Goal: Task Accomplishment & Management: Use online tool/utility

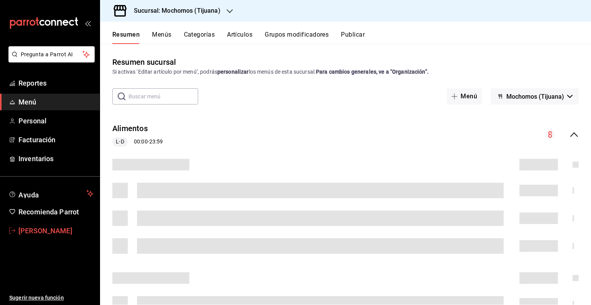
click at [42, 229] on span "[PERSON_NAME]" at bounding box center [55, 230] width 75 height 10
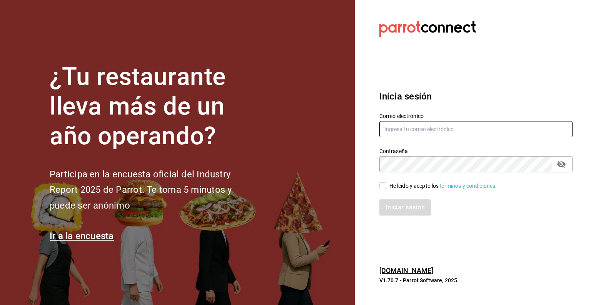
type input "efren.iglesias@grupocosteno.com"
click at [383, 187] on input "He leído y acepto los Términos y condiciones." at bounding box center [383, 185] width 7 height 7
checkbox input "true"
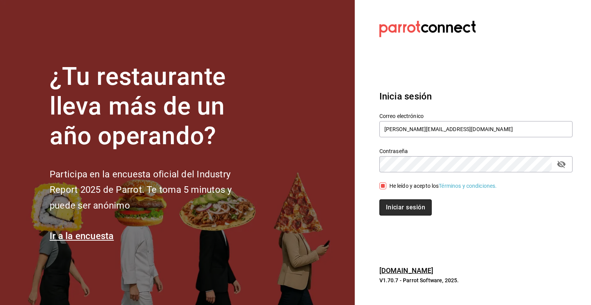
click at [402, 204] on button "Iniciar sesión" at bounding box center [406, 207] width 52 height 16
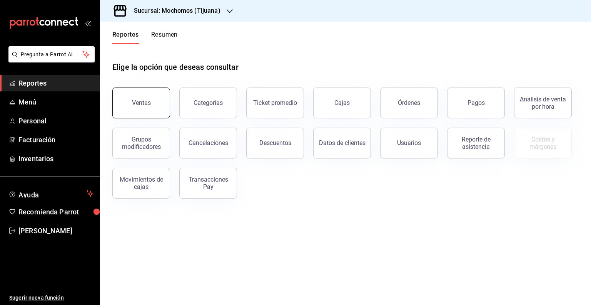
click at [138, 107] on button "Ventas" at bounding box center [141, 102] width 58 height 31
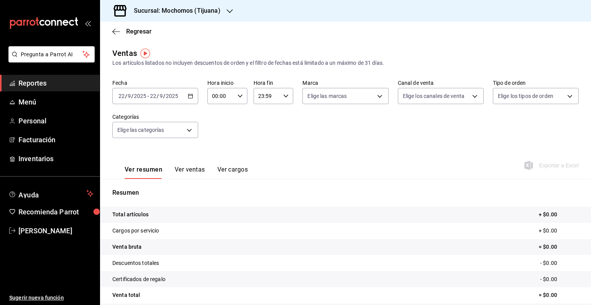
click at [189, 97] on icon "button" at bounding box center [190, 95] width 5 height 5
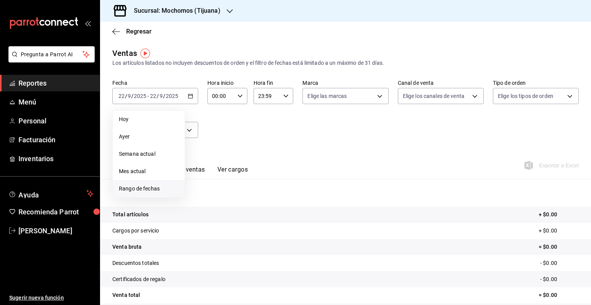
click at [136, 186] on span "Rango de fechas" at bounding box center [149, 188] width 60 height 8
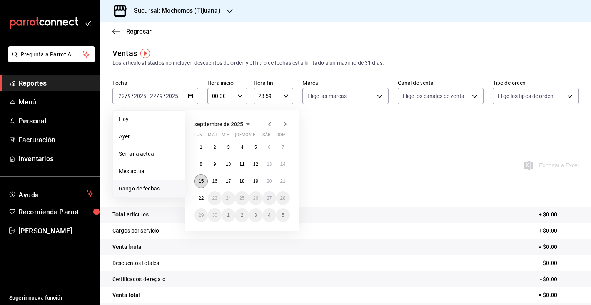
click at [199, 181] on abbr "15" at bounding box center [201, 180] width 5 height 5
click at [200, 197] on abbr "22" at bounding box center [201, 197] width 5 height 5
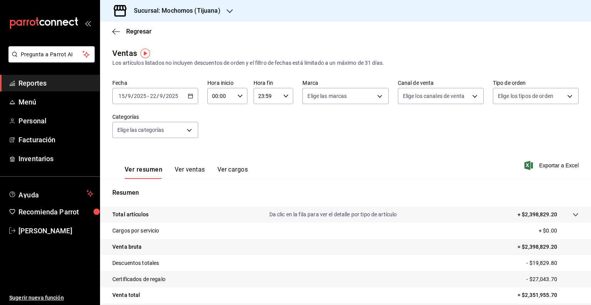
click at [237, 92] on div "00:00 Hora inicio" at bounding box center [228, 96] width 40 height 16
drag, startPoint x: 218, startPoint y: 144, endPoint x: 214, endPoint y: 135, distance: 9.6
click at [214, 135] on div "00 01 02 03 04 05 06 07 08 09 10 11 12 13 14 15 16 17 18 19 20 21 22 23" at bounding box center [216, 137] width 20 height 62
click at [214, 135] on span "01" at bounding box center [216, 134] width 7 height 6
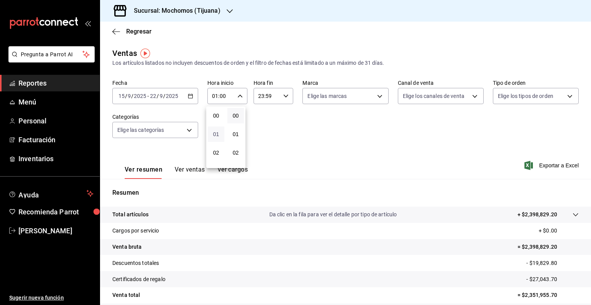
click at [214, 135] on span "01" at bounding box center [216, 134] width 7 height 6
click at [216, 126] on div "01" at bounding box center [216, 134] width 20 height 18
click at [215, 125] on div "00 01 02 03 04 05 06 07 08 09 10 11 12 13 14 15 16 17 18 19 20 21 22 23" at bounding box center [216, 137] width 20 height 62
click at [215, 125] on div "01" at bounding box center [216, 134] width 20 height 18
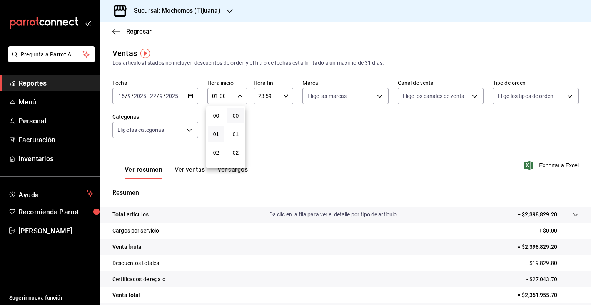
click at [215, 125] on div "00 01 02 03 04 05 06 07 08 09 10 11 12 13 14 15 16 17 18 19 20 21 22 23" at bounding box center [216, 137] width 20 height 62
click at [213, 145] on span "05" at bounding box center [216, 147] width 7 height 6
type input "05:00"
click at [282, 94] on div at bounding box center [295, 152] width 591 height 305
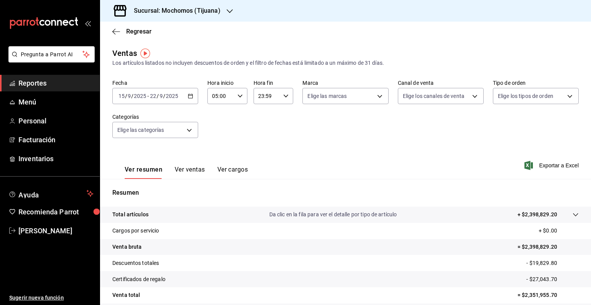
click at [283, 94] on icon "button" at bounding box center [285, 95] width 5 height 5
click at [266, 132] on button "01" at bounding box center [261, 133] width 17 height 15
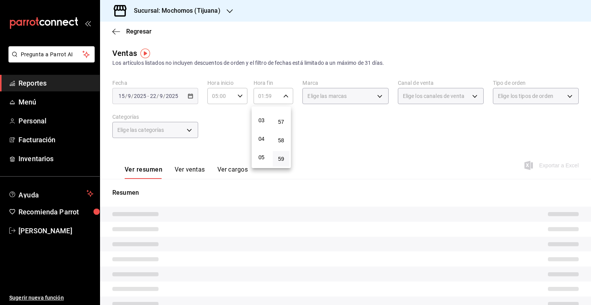
scroll to position [52, 0]
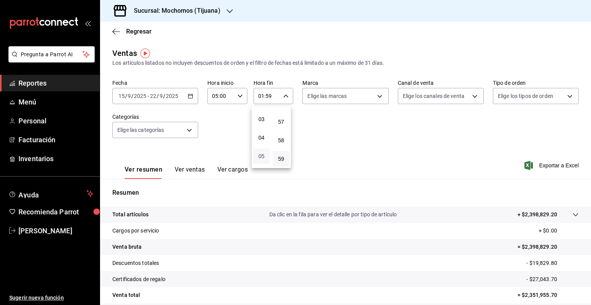
click at [259, 158] on span "05" at bounding box center [261, 156] width 7 height 6
click at [280, 115] on span "00" at bounding box center [281, 115] width 7 height 6
type input "05:00"
click at [375, 96] on div at bounding box center [295, 152] width 591 height 305
click at [375, 96] on body "Pregunta a Parrot AI Reportes Menú Personal Facturación Inventarios Ayuda Recom…" at bounding box center [295, 152] width 591 height 305
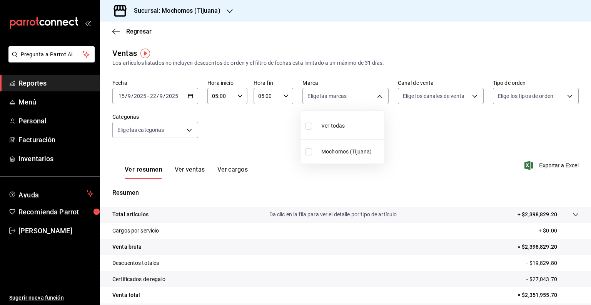
click at [323, 132] on div "Ver todas" at bounding box center [325, 125] width 40 height 17
type input "c300ab0f-4e96-434a-ab79-9fec8b673c9f"
checkbox input "true"
click at [464, 94] on div at bounding box center [295, 152] width 591 height 305
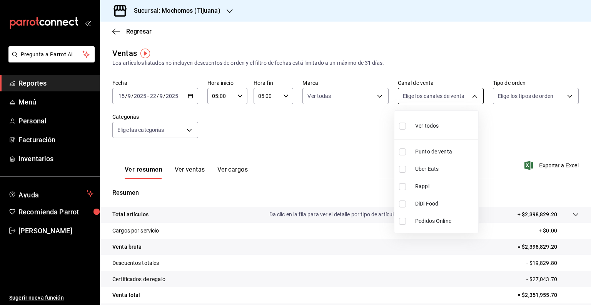
click at [468, 95] on body "Pregunta a Parrot AI Reportes Menú Personal Facturación Inventarios Ayuda Recom…" at bounding box center [295, 152] width 591 height 305
click at [424, 131] on div "Ver todos" at bounding box center [419, 125] width 40 height 17
type input "PARROT,UBER_EATS,RAPPI,DIDI_FOOD,ONLINE"
checkbox input "true"
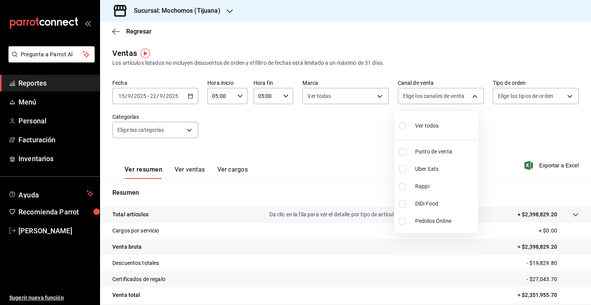
checkbox input "true"
click at [562, 99] on div at bounding box center [295, 152] width 591 height 305
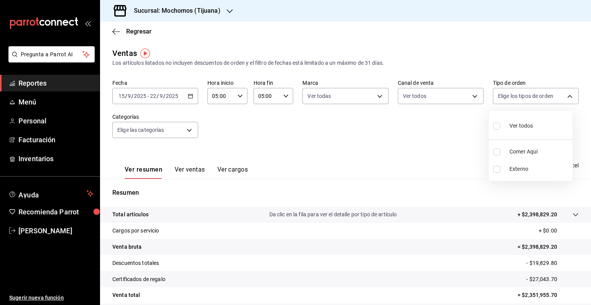
click at [562, 99] on body "Pregunta a Parrot AI Reportes Menú Personal Facturación Inventarios Ayuda Recom…" at bounding box center [295, 152] width 591 height 305
click at [513, 129] on span "Ver todos" at bounding box center [521, 126] width 23 height 8
type input "59fdec9d-7e45-44f1-b527-5416629fe4e9,EXTERNAL"
checkbox input "true"
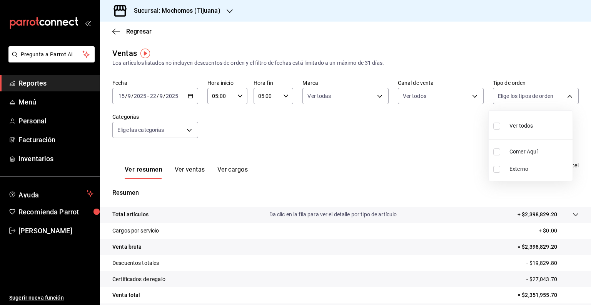
checkbox input "true"
click at [411, 162] on div at bounding box center [295, 152] width 591 height 305
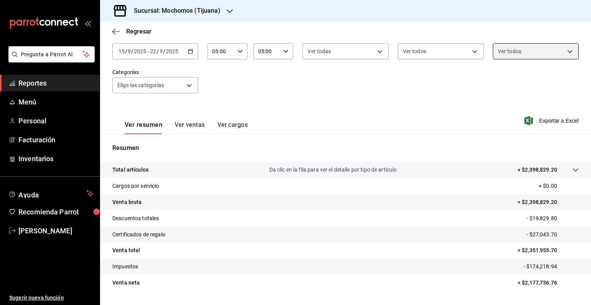
scroll to position [64, 0]
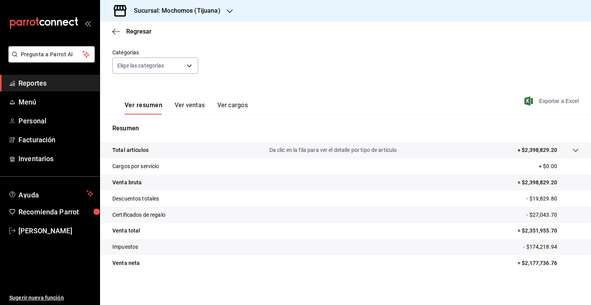
click at [541, 103] on span "Exportar a Excel" at bounding box center [552, 100] width 53 height 9
